Goal: Transaction & Acquisition: Purchase product/service

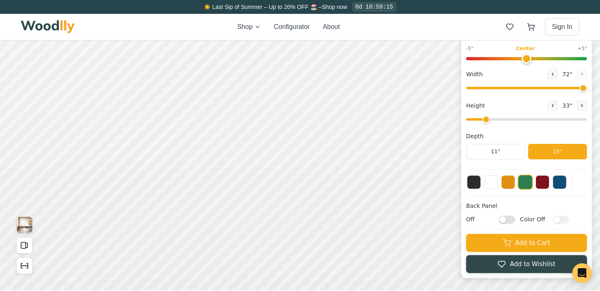
scroll to position [97, 0]
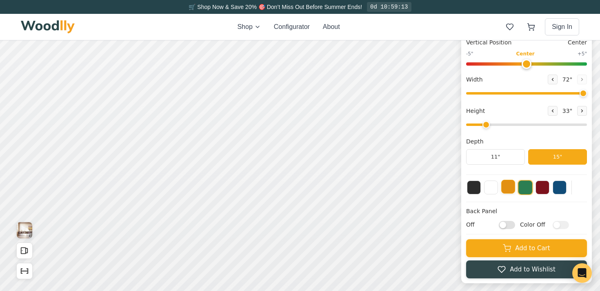
click at [510, 191] on button at bounding box center [508, 187] width 14 height 14
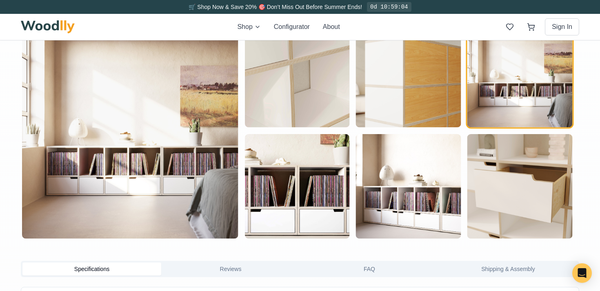
scroll to position [447, 0]
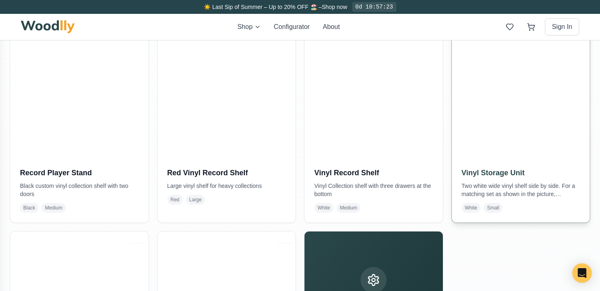
scroll to position [579, 0]
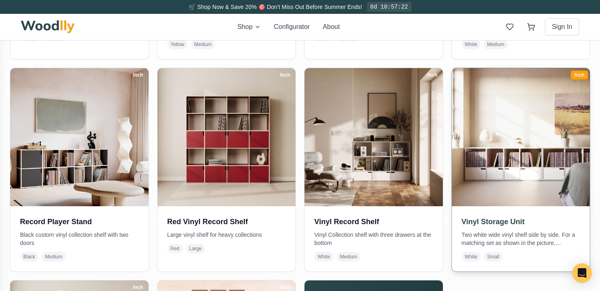
click at [533, 113] on img at bounding box center [520, 137] width 145 height 145
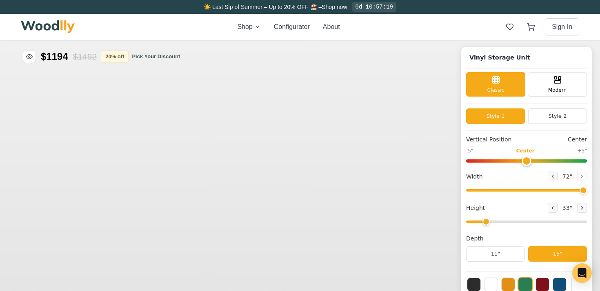
type input "72"
type input "2"
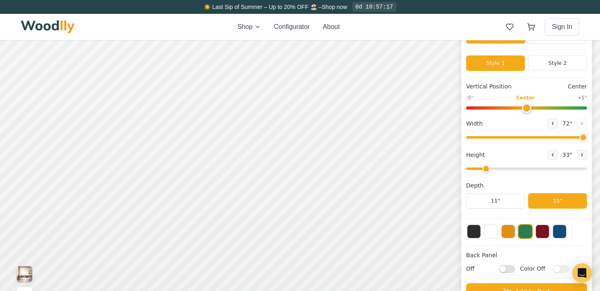
scroll to position [67, 0]
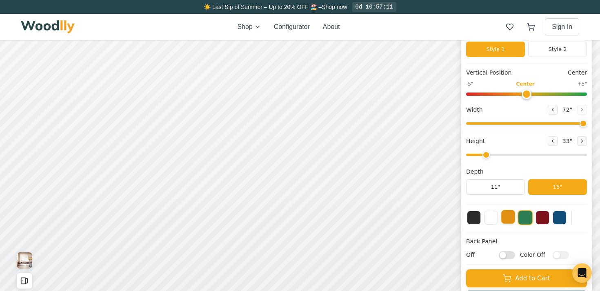
click at [508, 214] on button at bounding box center [508, 217] width 14 height 14
click at [493, 220] on button at bounding box center [491, 217] width 14 height 14
click at [511, 220] on button at bounding box center [508, 217] width 14 height 14
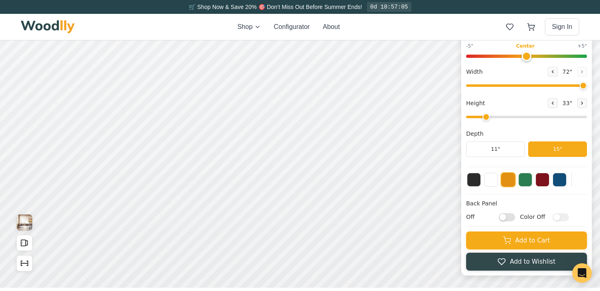
scroll to position [114, 0]
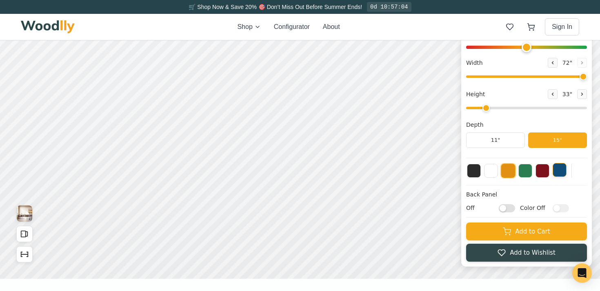
click at [560, 176] on button at bounding box center [560, 170] width 14 height 14
click at [548, 176] on button at bounding box center [542, 170] width 14 height 14
click at [473, 174] on button at bounding box center [474, 170] width 14 height 14
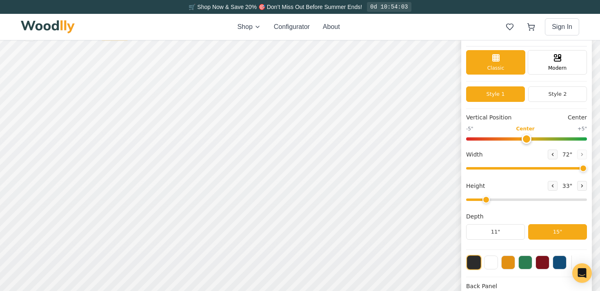
scroll to position [0, 0]
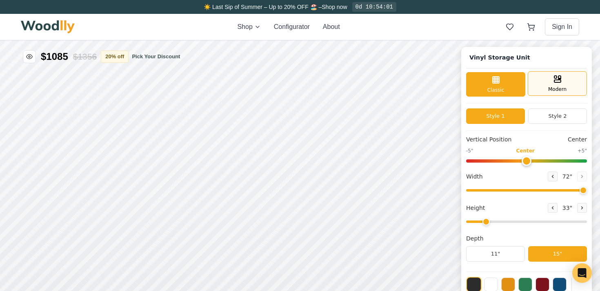
click at [550, 91] on span "Modern" at bounding box center [557, 89] width 18 height 7
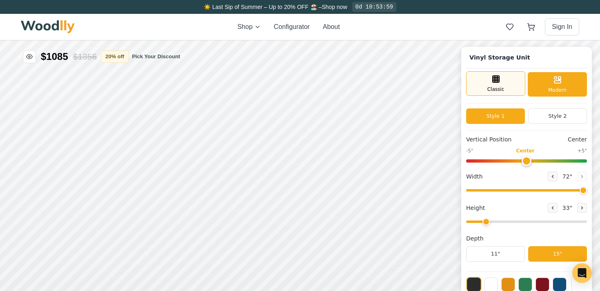
click at [508, 90] on div "Classic" at bounding box center [495, 83] width 59 height 24
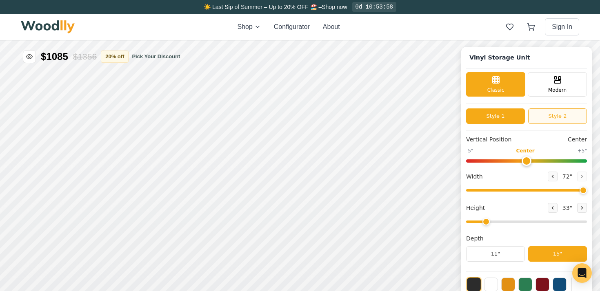
click at [545, 115] on button "Style 2" at bounding box center [557, 117] width 59 height 16
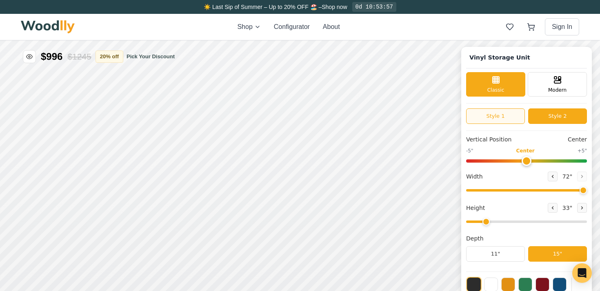
click at [513, 123] on button "Style 1" at bounding box center [495, 117] width 59 height 16
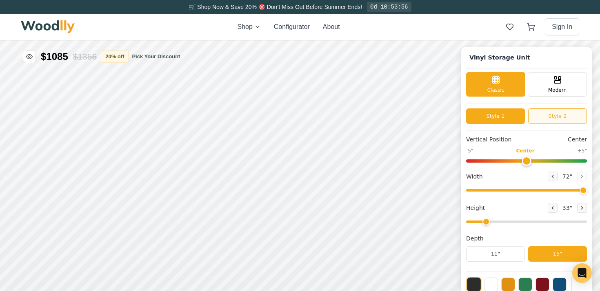
click at [543, 118] on button "Style 2" at bounding box center [557, 117] width 59 height 16
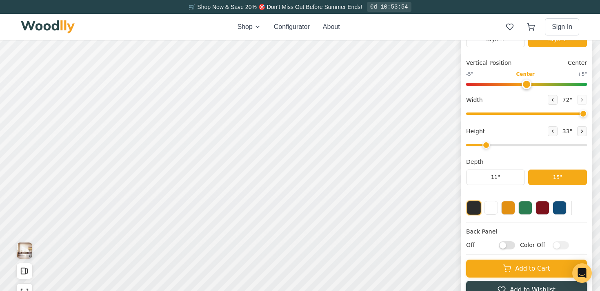
scroll to position [77, 0]
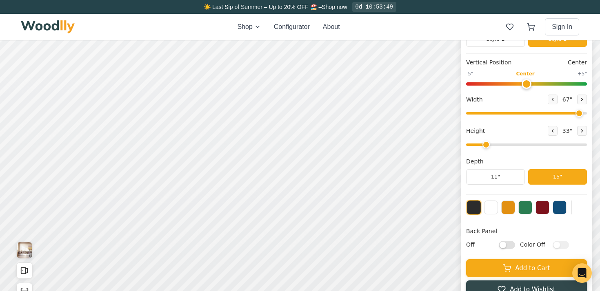
type input "72"
drag, startPoint x: 585, startPoint y: 113, endPoint x: 599, endPoint y: 102, distance: 17.6
click at [587, 112] on input "range" at bounding box center [526, 113] width 121 height 2
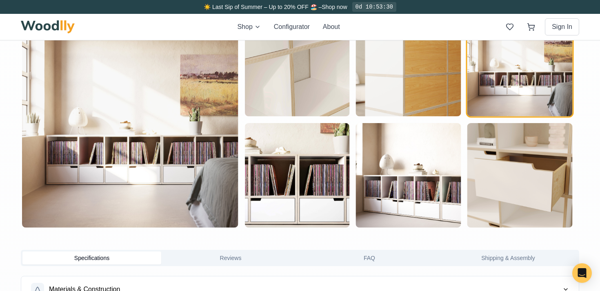
scroll to position [455, 0]
